Goal: Transaction & Acquisition: Purchase product/service

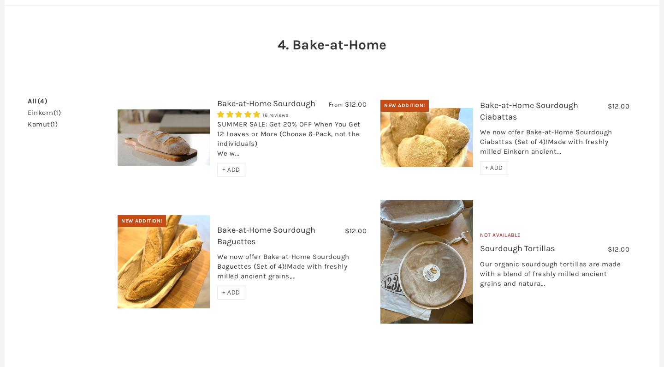
scroll to position [83, 0]
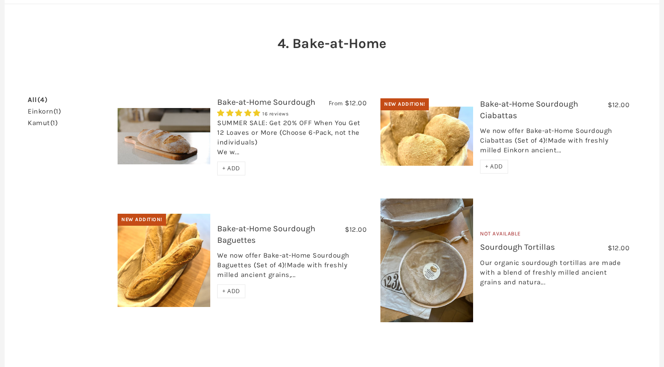
click at [279, 227] on link "Bake-at-Home Sourdough Baguettes" at bounding box center [266, 234] width 98 height 22
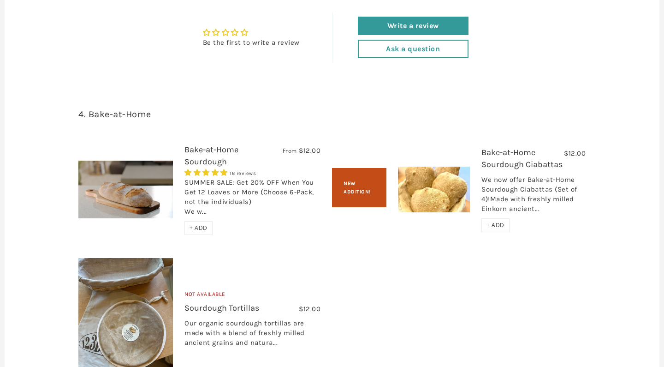
scroll to position [944, 0]
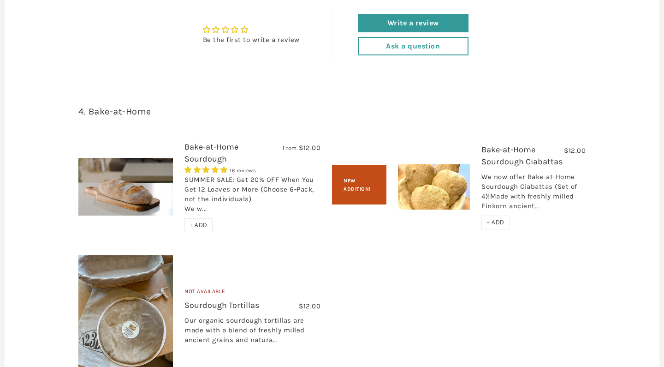
click at [203, 142] on link "Bake-at-Home Sourdough" at bounding box center [211, 153] width 54 height 22
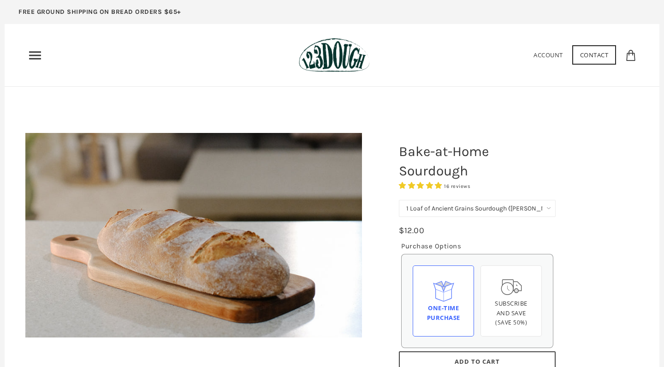
click at [458, 186] on span "16 reviews" at bounding box center [457, 186] width 26 height 6
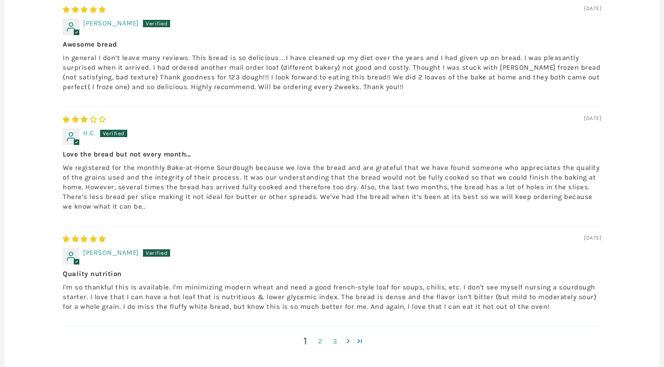
scroll to position [1370, 0]
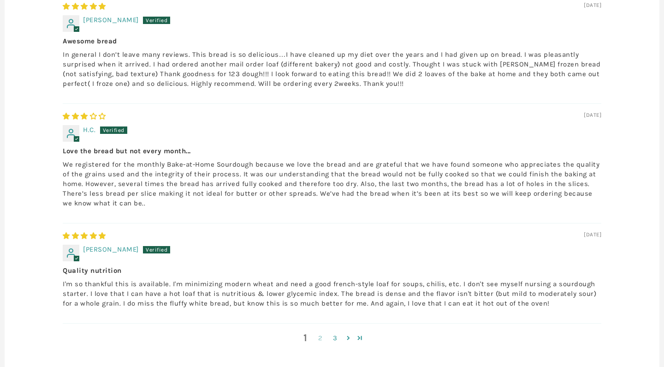
click at [319, 333] on link "2" at bounding box center [320, 338] width 15 height 11
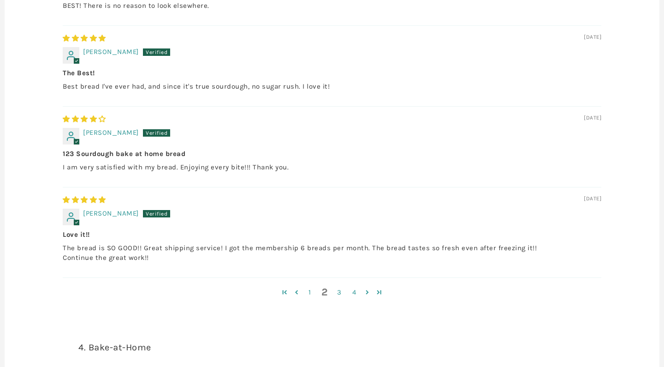
scroll to position [1424, 0]
click at [340, 286] on link "3" at bounding box center [339, 291] width 15 height 11
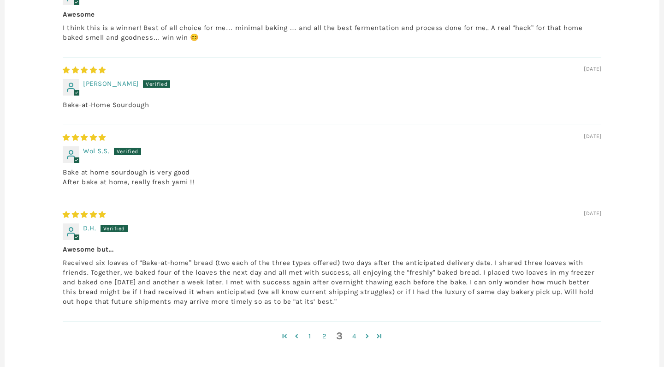
scroll to position [1294, 0]
click at [354, 330] on link "4" at bounding box center [354, 335] width 15 height 11
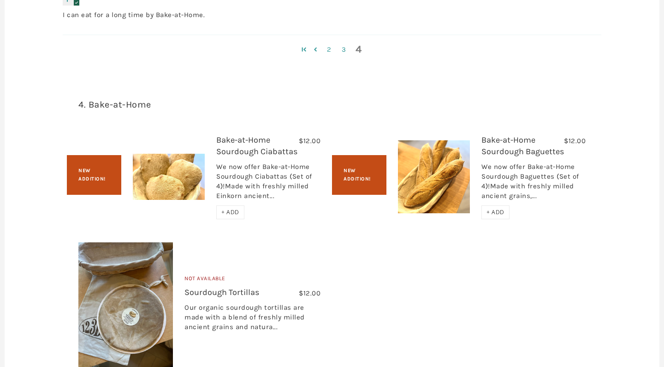
scroll to position [1214, 0]
